Goal: Navigation & Orientation: Find specific page/section

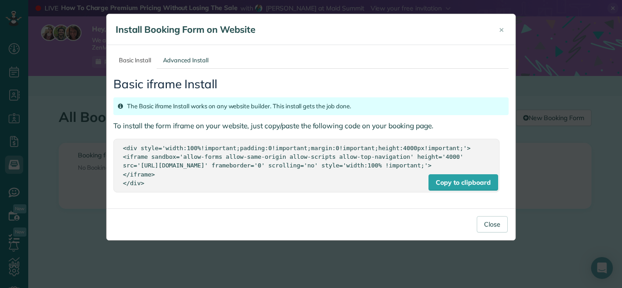
scroll to position [4, 4]
click at [496, 231] on button "Close" at bounding box center [492, 224] width 31 height 16
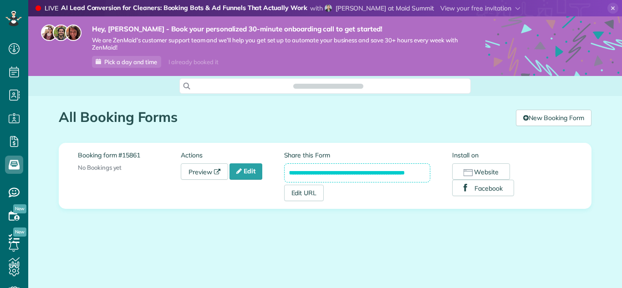
scroll to position [4, 4]
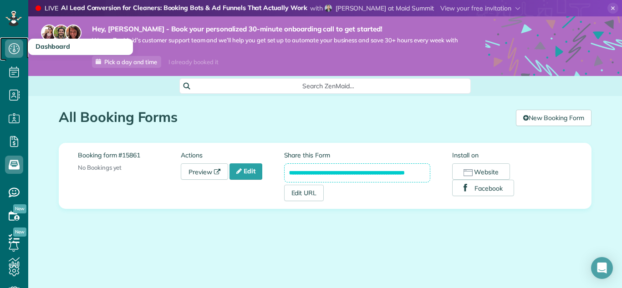
click at [11, 49] on icon at bounding box center [14, 49] width 18 height 18
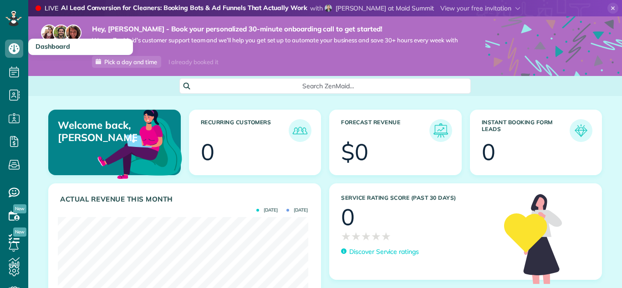
scroll to position [111, 250]
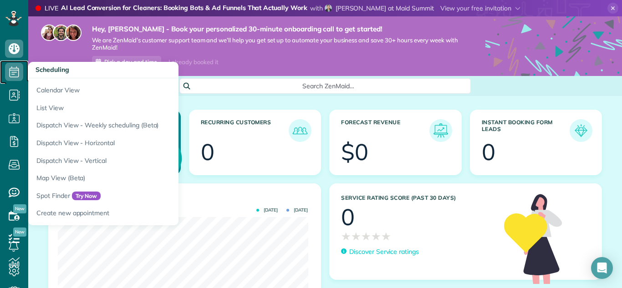
click at [15, 72] on use at bounding box center [15, 71] width 10 height 11
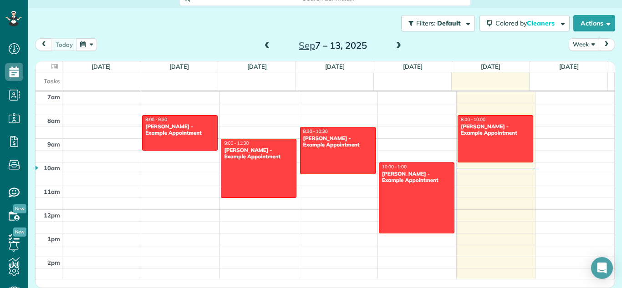
scroll to position [8, 0]
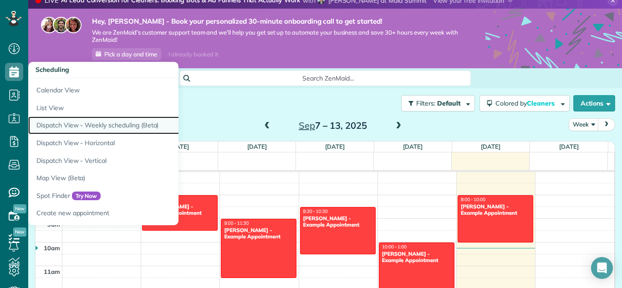
click at [71, 127] on link "Dispatch View - Weekly scheduling (Beta)" at bounding box center [142, 126] width 228 height 18
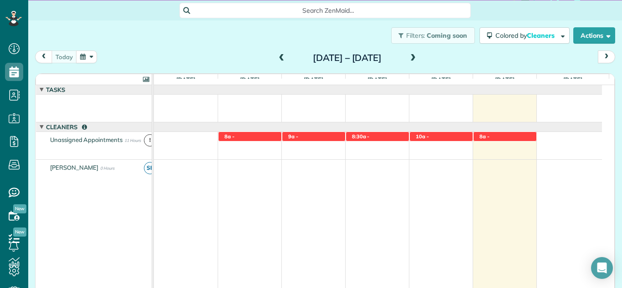
scroll to position [3, 0]
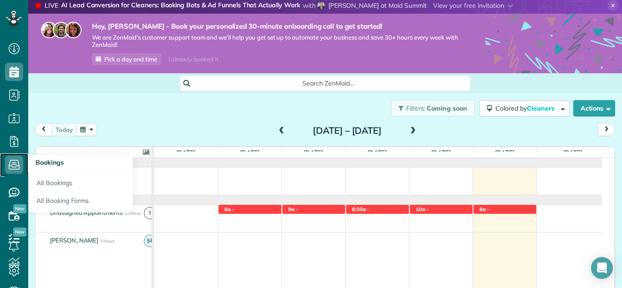
click at [15, 159] on icon at bounding box center [14, 165] width 18 height 18
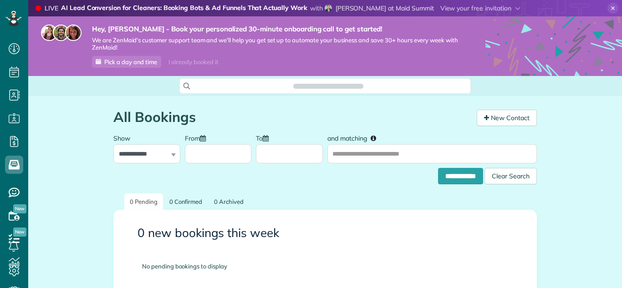
scroll to position [4, 4]
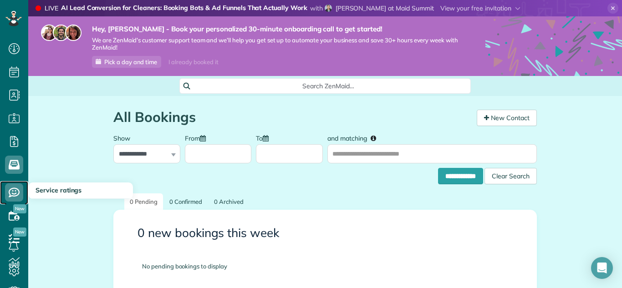
click at [12, 187] on icon at bounding box center [14, 192] width 18 height 18
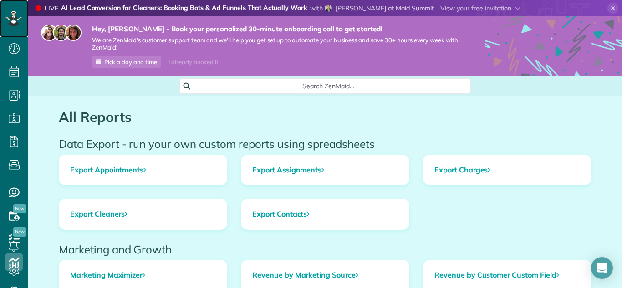
click at [13, 19] on icon at bounding box center [13, 18] width 5 height 4
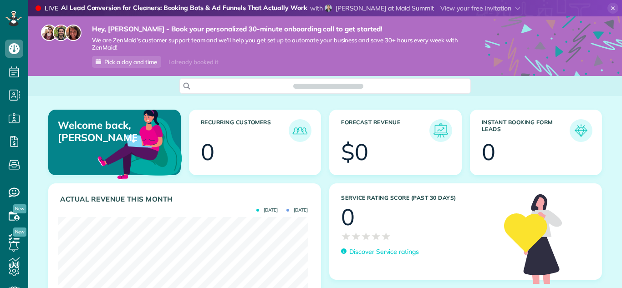
scroll to position [111, 250]
click at [16, 270] on icon at bounding box center [14, 271] width 18 height 18
